Goal: Use online tool/utility: Utilize a website feature to perform a specific function

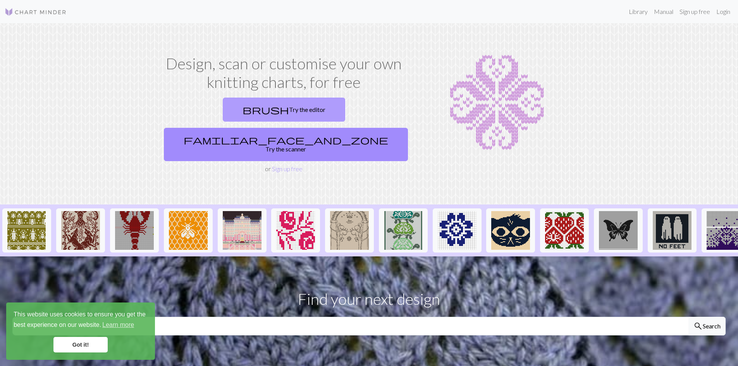
click at [223, 108] on link "brush Try the editor" at bounding box center [284, 110] width 122 height 24
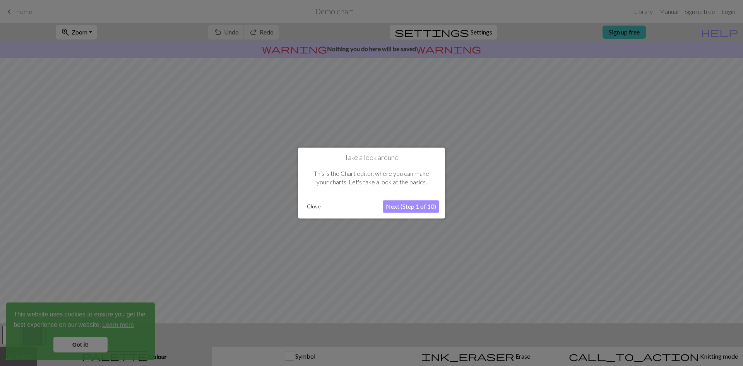
click at [308, 205] on button "Close" at bounding box center [314, 207] width 20 height 12
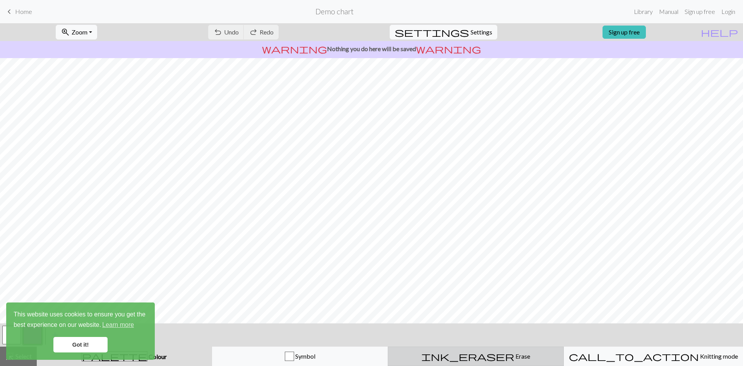
click at [455, 349] on button "ink_eraser Erase Erase" at bounding box center [476, 355] width 176 height 19
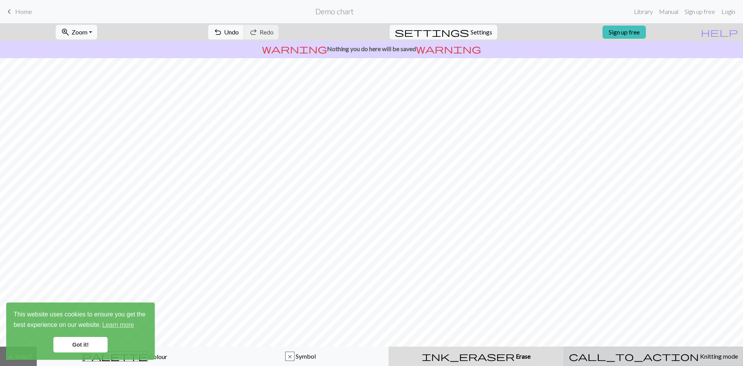
click at [699, 359] on span "Knitting mode" at bounding box center [718, 355] width 39 height 7
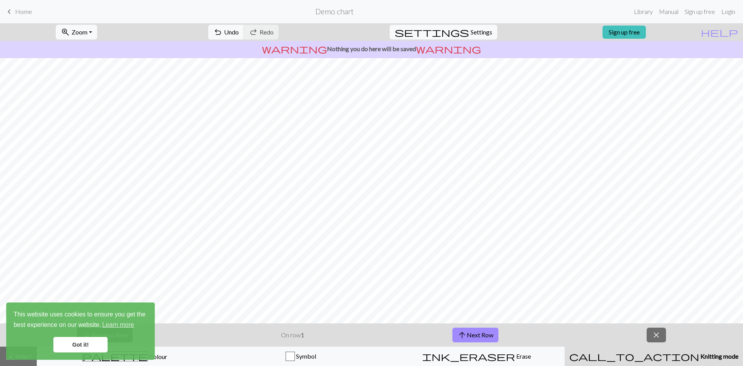
click at [79, 346] on link "Got it!" at bounding box center [80, 344] width 54 height 15
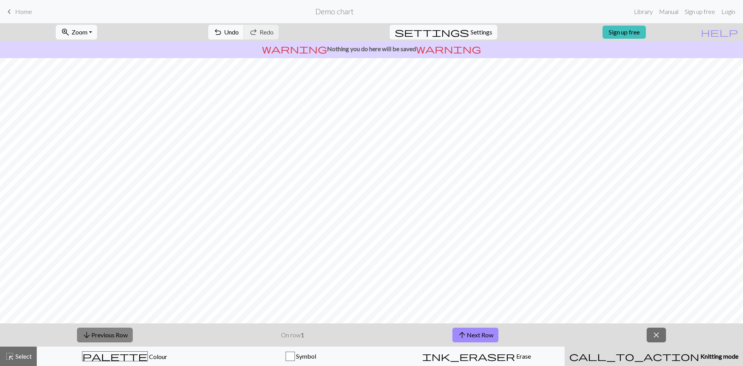
click at [123, 331] on button "arrow_downward Previous Row" at bounding box center [105, 335] width 56 height 15
click at [24, 349] on button "highlight_alt Select Select" at bounding box center [18, 355] width 37 height 19
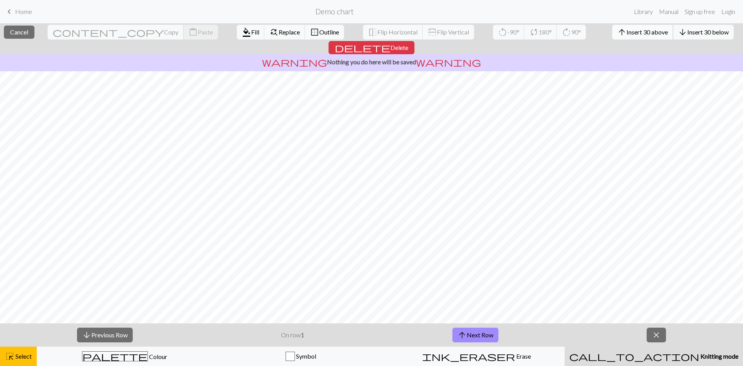
click at [627, 29] on span "Insert 30 above" at bounding box center [647, 31] width 41 height 7
